Goal: Information Seeking & Learning: Learn about a topic

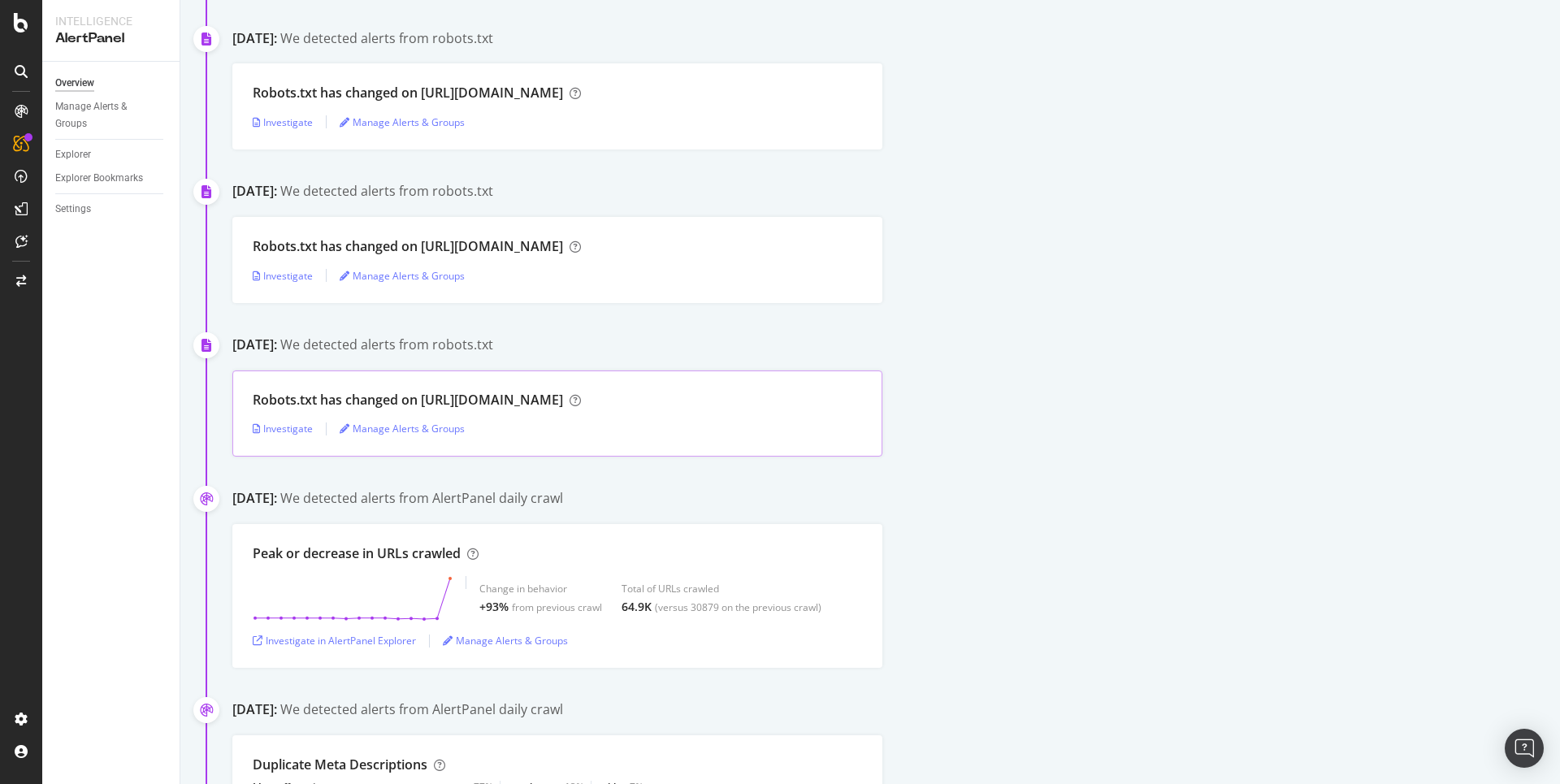
scroll to position [2109, 0]
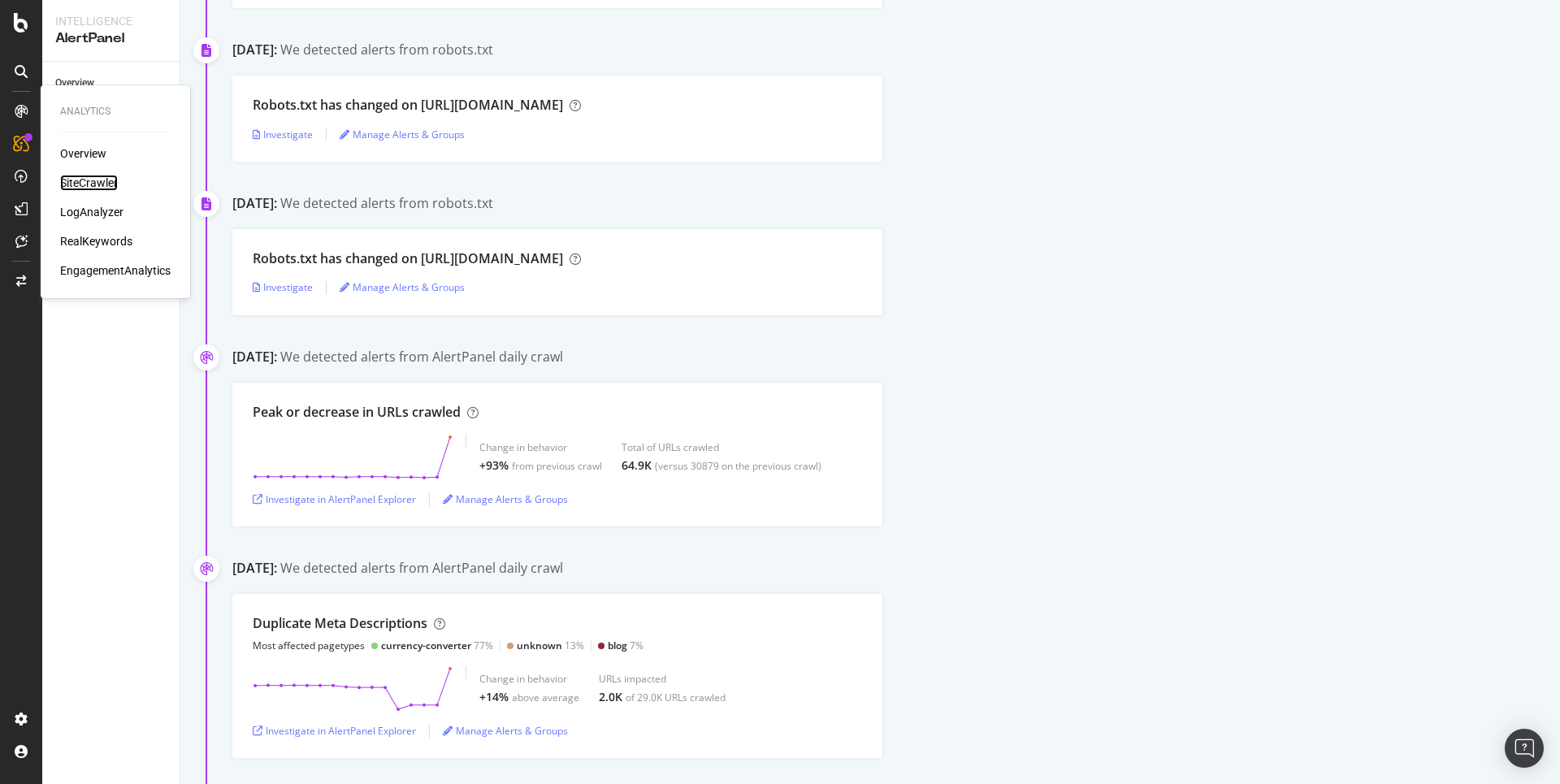
click at [87, 187] on div "SiteCrawler" at bounding box center [89, 183] width 58 height 16
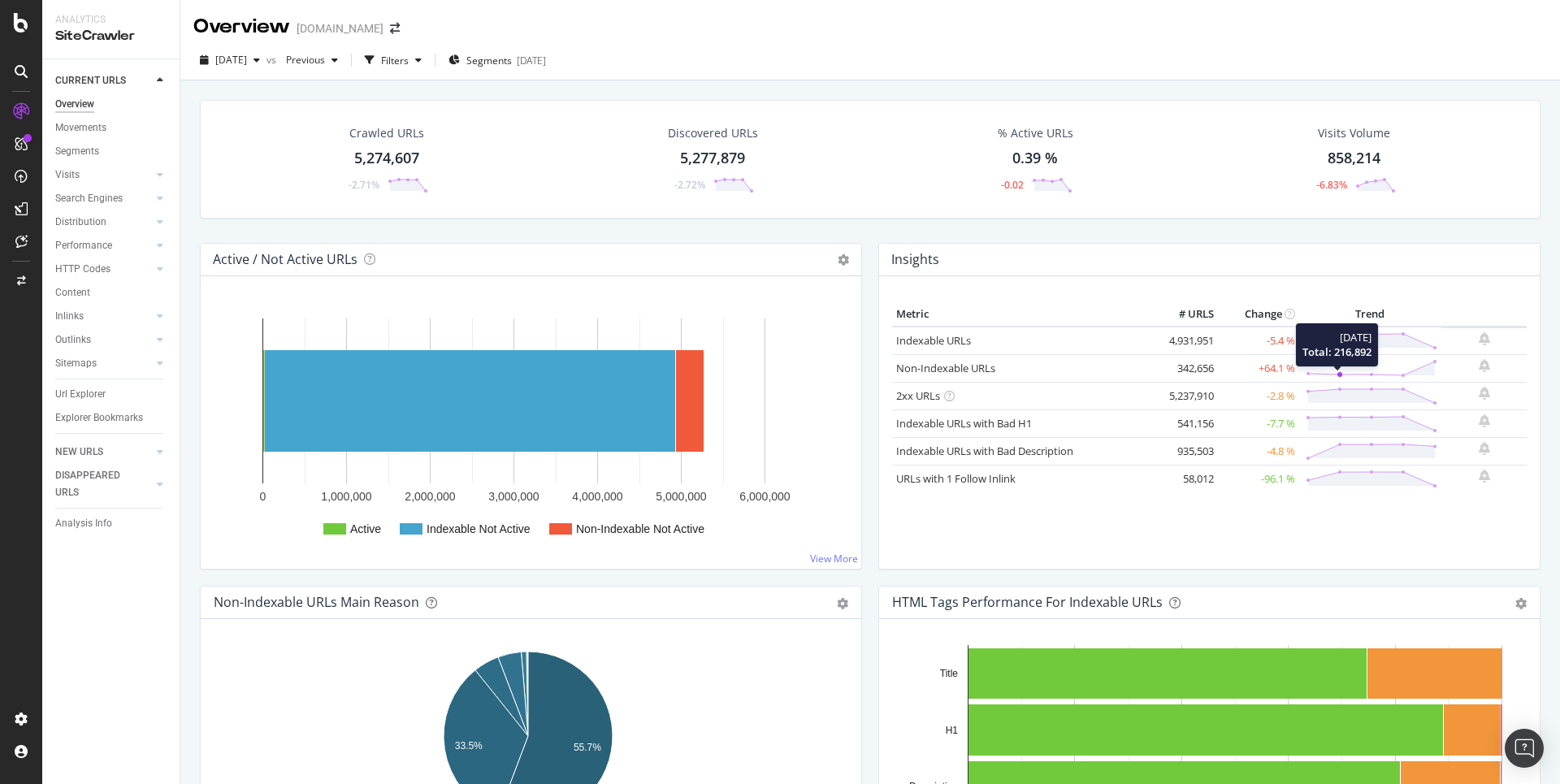
click at [1317, 366] on icon at bounding box center [1371, 368] width 131 height 19
click at [977, 365] on link "Non-Indexable URLs" at bounding box center [945, 368] width 99 height 15
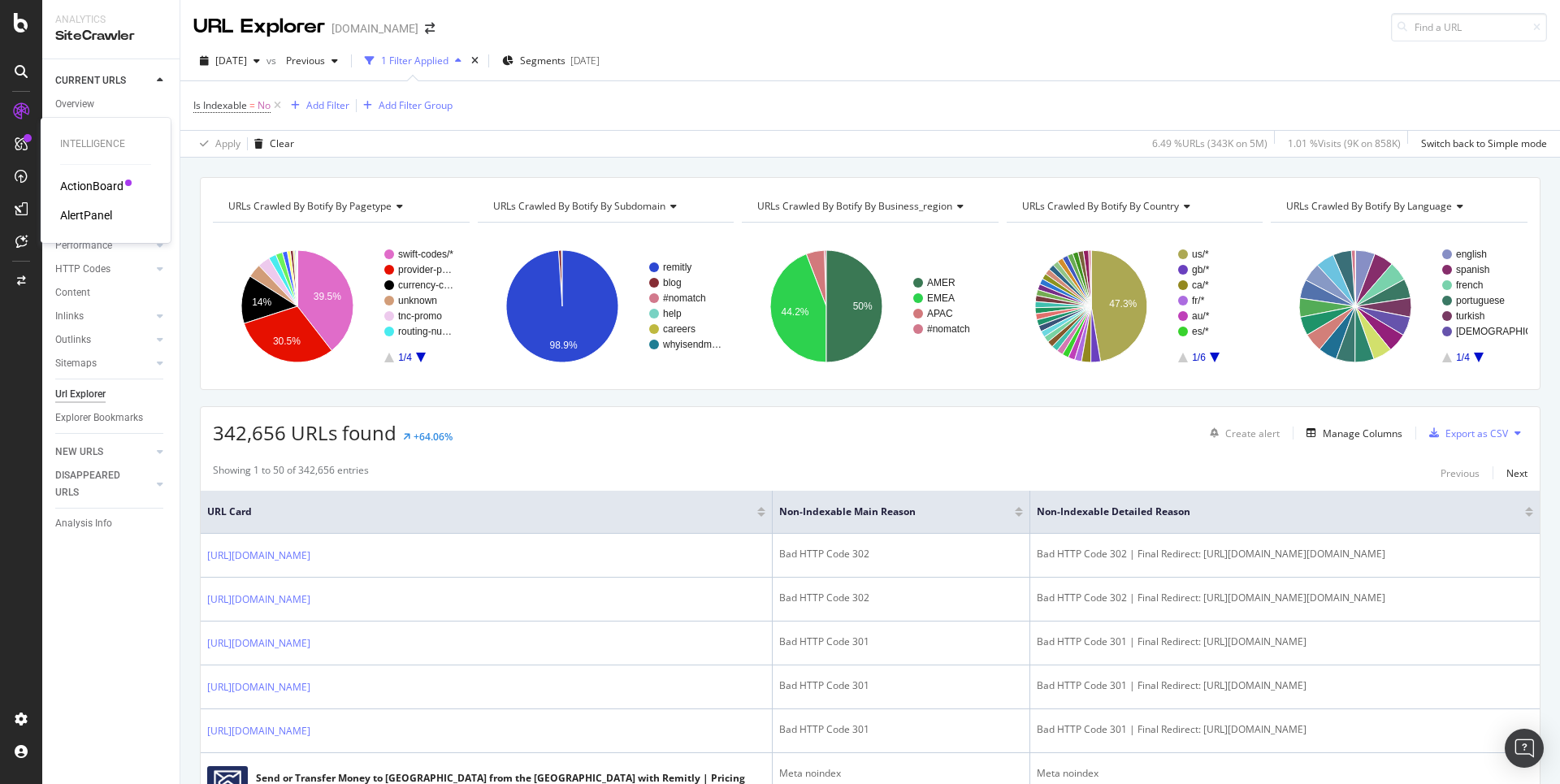
click at [73, 191] on div "ActionBoard" at bounding box center [92, 186] width 64 height 16
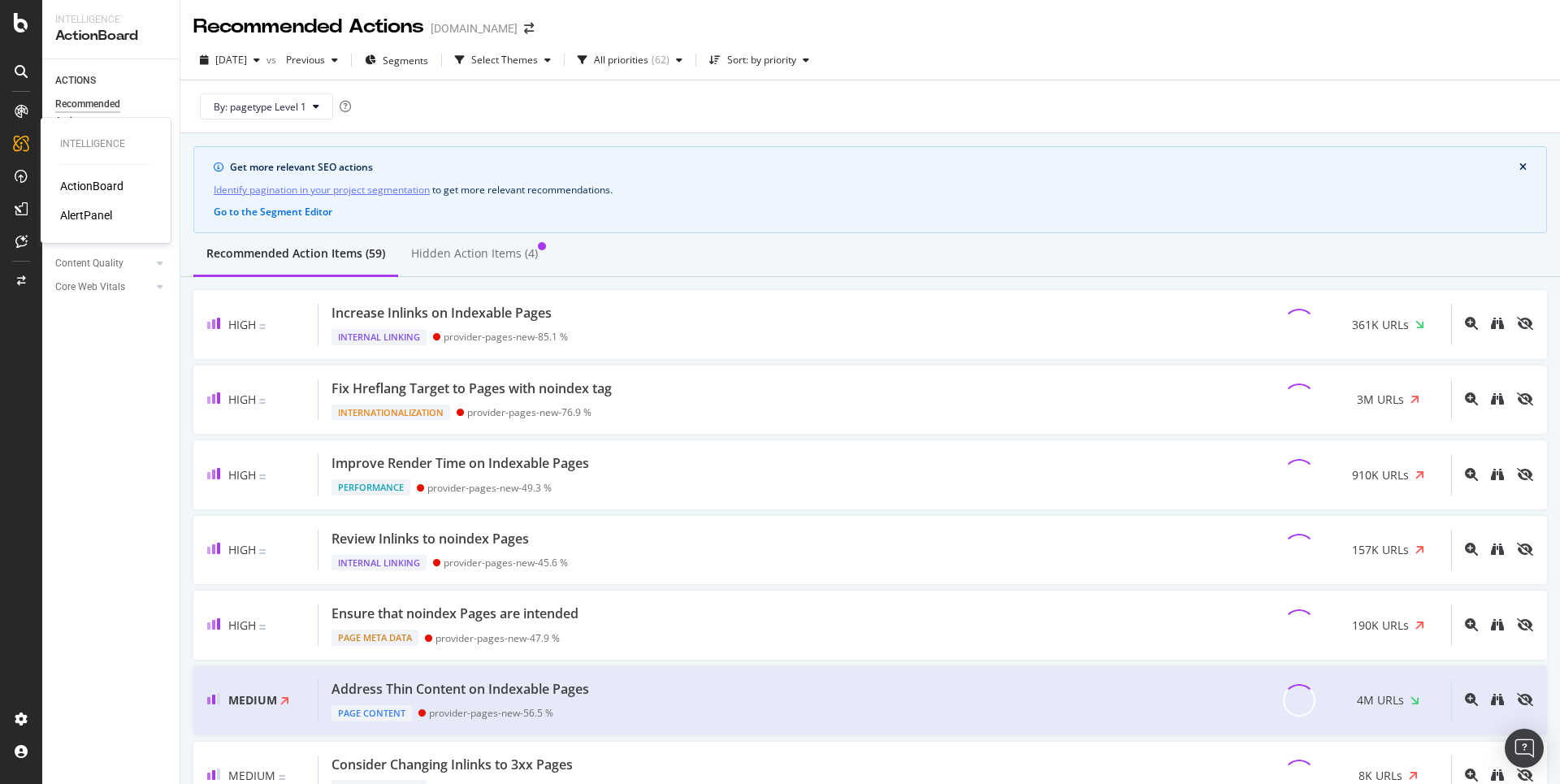
click at [83, 221] on div "AlertPanel" at bounding box center [87, 216] width 52 height 16
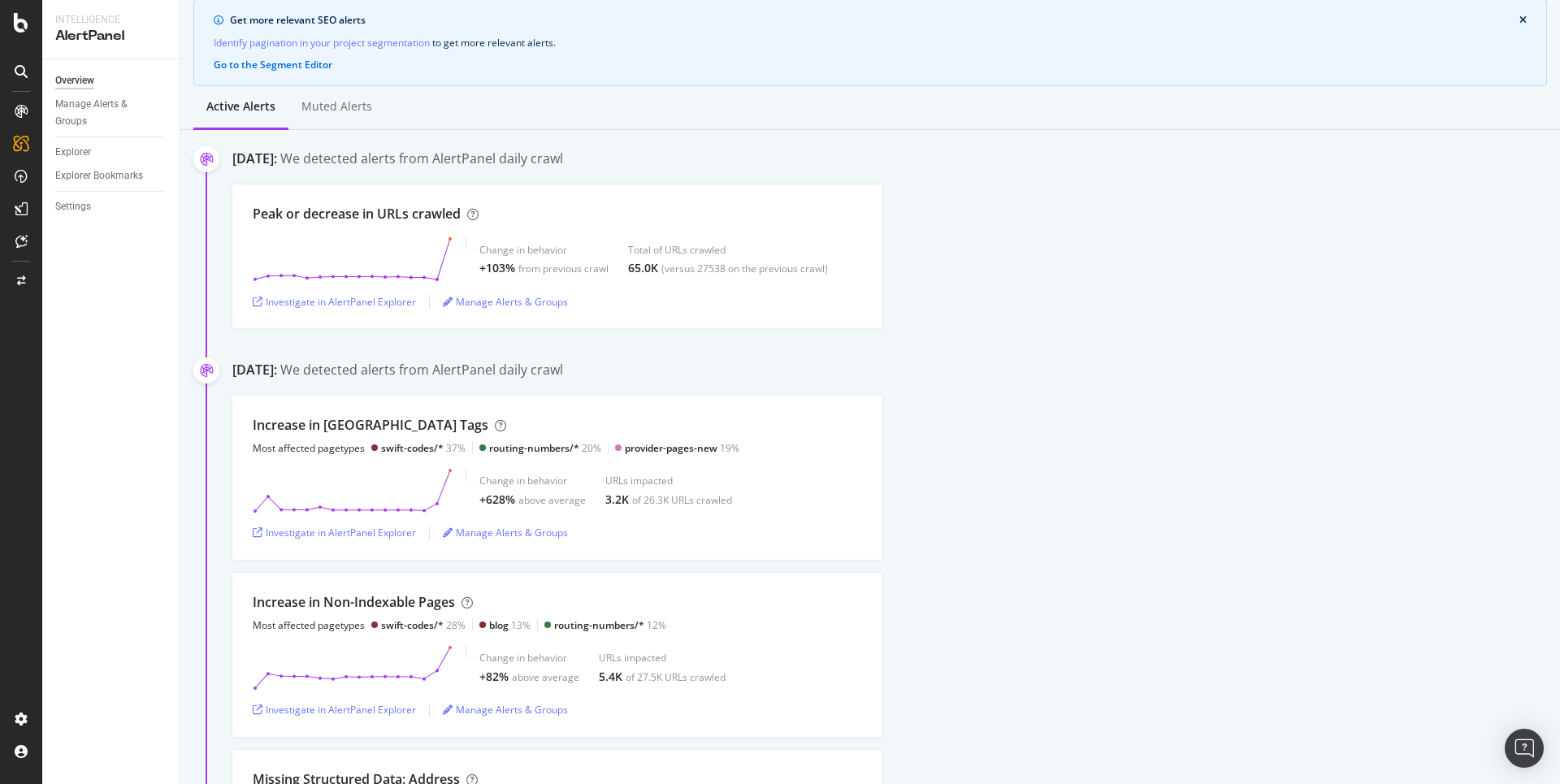
scroll to position [148, 0]
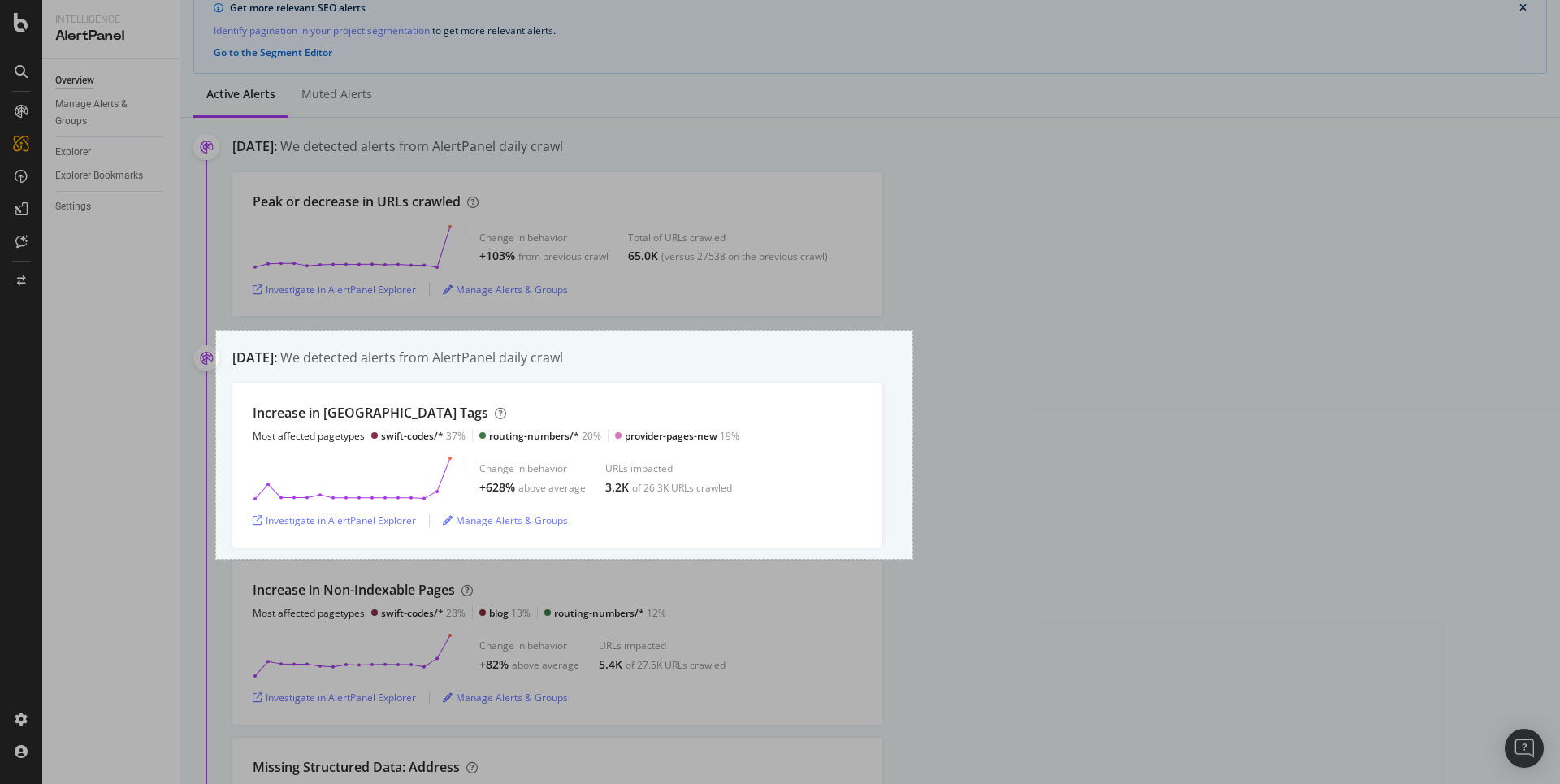
drag, startPoint x: 235, startPoint y: 345, endPoint x: 912, endPoint y: 559, distance: 710.0
click at [912, 559] on div "857 X 281" at bounding box center [780, 392] width 1560 height 784
